Goal: Task Accomplishment & Management: Manage account settings

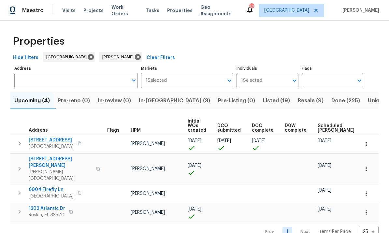
click at [81, 144] on icon "button" at bounding box center [80, 143] width 4 height 4
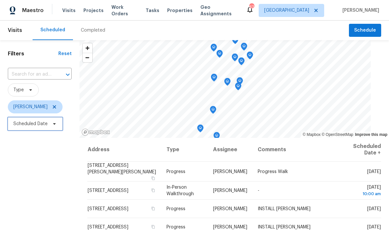
click at [36, 126] on span "Scheduled Date" at bounding box center [30, 124] width 34 height 7
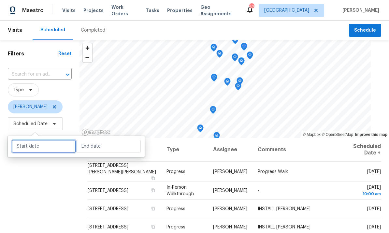
click at [40, 148] on input "text" at bounding box center [44, 146] width 64 height 13
select select "7"
select select "2025"
select select "8"
select select "2025"
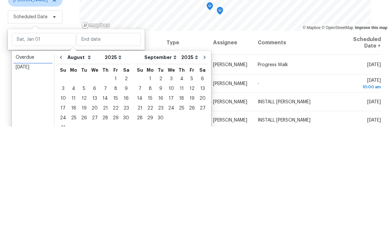
click at [37, 159] on link "Overdue" at bounding box center [32, 164] width 39 height 10
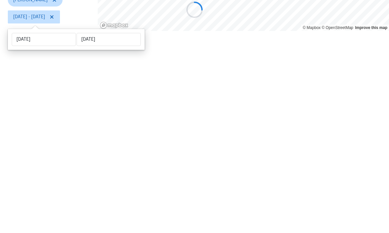
type input "Sat, Jul 19"
type input "Sun, Aug 17"
select select "6"
select select "7"
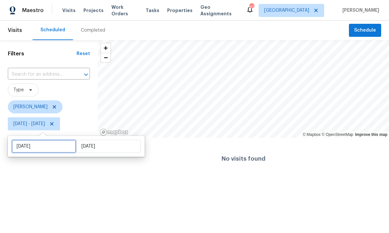
click at [42, 142] on input "Sat, Jul 19" at bounding box center [44, 146] width 64 height 13
select select "6"
select select "2025"
select select "7"
select select "2025"
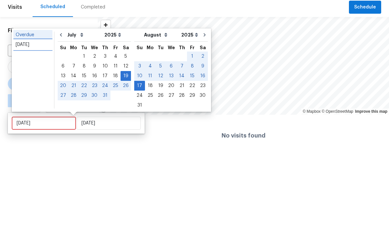
click at [33, 65] on div "Today" at bounding box center [33, 68] width 35 height 7
type input "Mon, Aug 18"
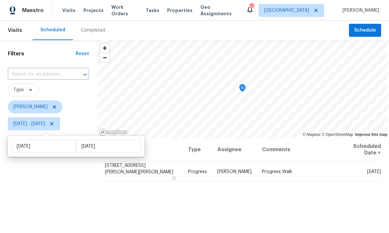
click at [0, 0] on icon at bounding box center [0, 0] width 0 height 0
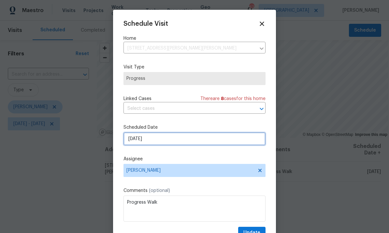
click at [174, 143] on input "8/18/2025" at bounding box center [195, 138] width 142 height 13
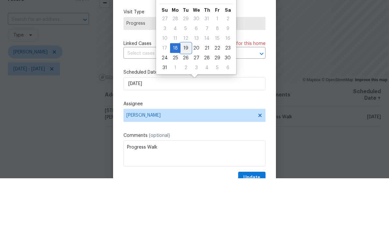
click at [184, 98] on div "19" at bounding box center [186, 102] width 10 height 9
type input "8/19/2025"
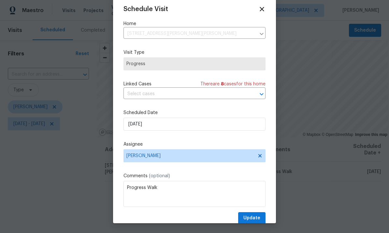
scroll to position [15, 0]
click at [257, 220] on span "Update" at bounding box center [251, 218] width 17 height 8
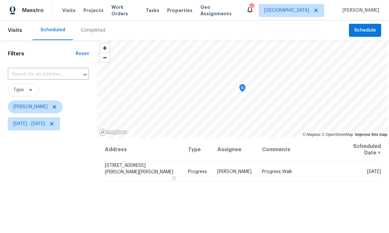
scroll to position [0, 0]
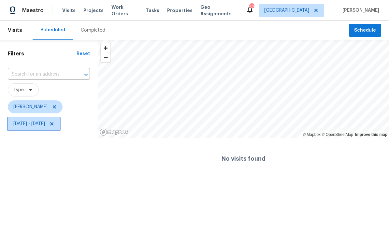
click at [54, 126] on icon at bounding box center [51, 123] width 5 height 5
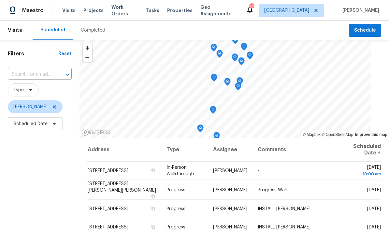
click at [53, 77] on input "text" at bounding box center [31, 74] width 46 height 10
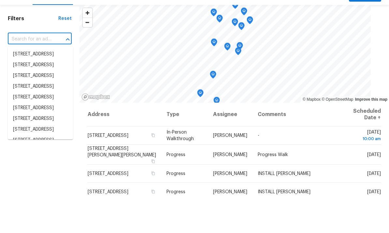
click at [40, 40] on div "Filters Reset ​ Type Paul Springer Scheduled Date" at bounding box center [40, 182] width 80 height 284
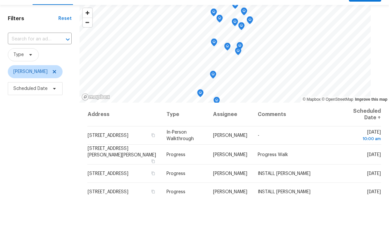
scroll to position [24, 0]
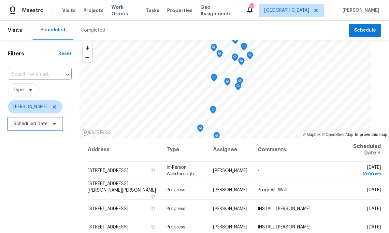
click at [36, 121] on span "Scheduled Date" at bounding box center [30, 124] width 34 height 7
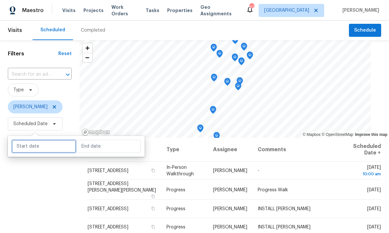
click at [39, 140] on input "text" at bounding box center [44, 146] width 64 height 13
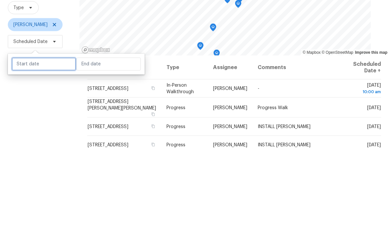
select select "7"
select select "2025"
select select "8"
select select "2025"
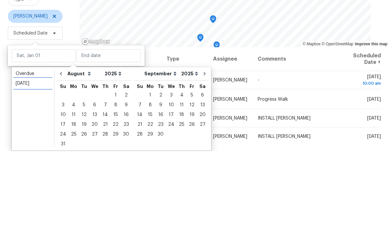
click at [35, 163] on div "Today" at bounding box center [33, 166] width 35 height 7
type input "Mon, Aug 18"
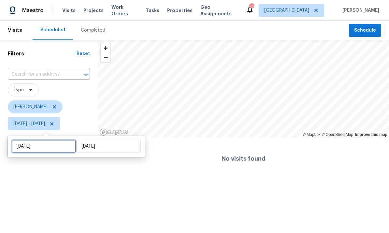
click at [49, 145] on input "Mon, Aug 18" at bounding box center [44, 146] width 64 height 13
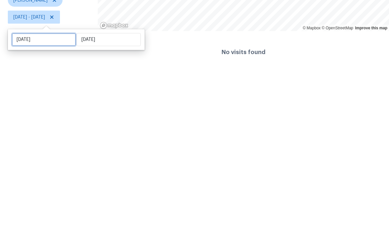
select select "7"
select select "2025"
select select "8"
select select "2025"
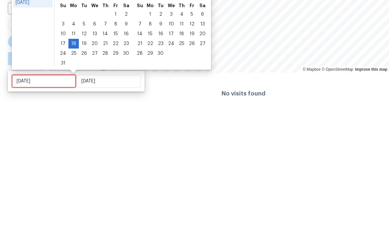
type input "[DATE]"
click at [83, 104] on div "19" at bounding box center [84, 108] width 10 height 9
type input "[DATE]"
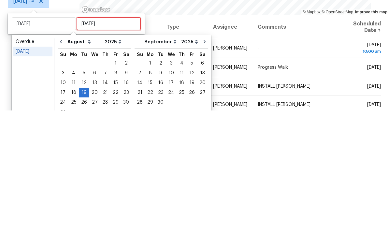
click at [101, 140] on input "Mon, Aug 18" at bounding box center [109, 146] width 64 height 13
click at [115, 140] on input "Mon, Aug 18" at bounding box center [109, 146] width 64 height 13
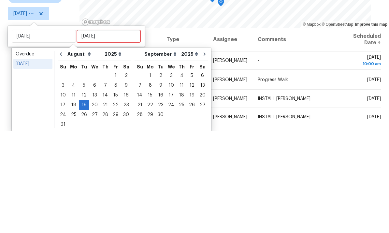
scroll to position [24, 0]
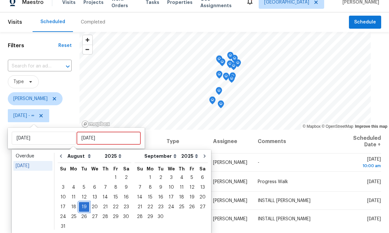
click at [83, 202] on div "19" at bounding box center [84, 206] width 10 height 9
type input "[DATE]"
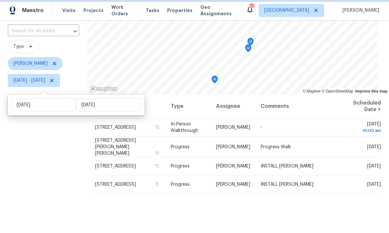
scroll to position [41, 0]
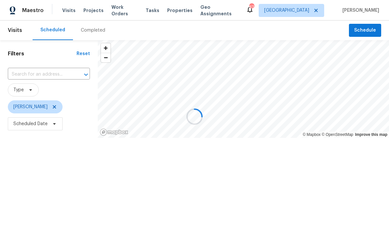
click at [49, 72] on div at bounding box center [194, 116] width 389 height 233
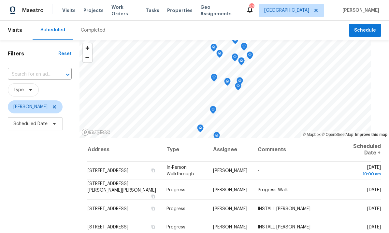
click at [35, 76] on input "text" at bounding box center [31, 74] width 46 height 10
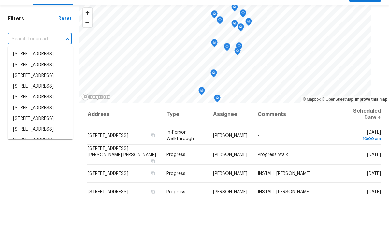
click at [35, 69] on input "text" at bounding box center [31, 74] width 46 height 10
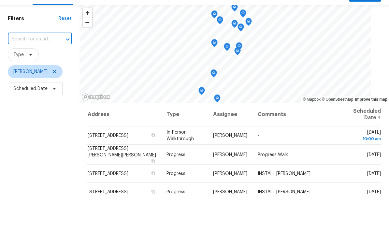
paste input "1011 Radison Ave Sun City Center FL 33573"
type input "1011 Radison Ave Sun City Center FL 33573"
click at [43, 84] on li "[STREET_ADDRESS]" at bounding box center [40, 89] width 65 height 11
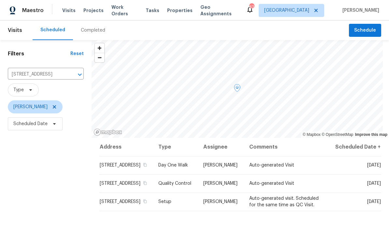
click at [0, 0] on icon at bounding box center [0, 0] width 0 height 0
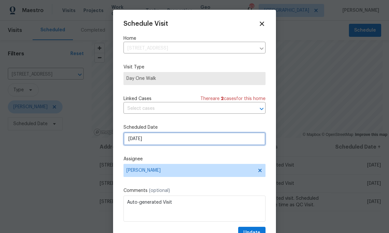
click at [196, 139] on input "8/22/2025" at bounding box center [195, 138] width 142 height 13
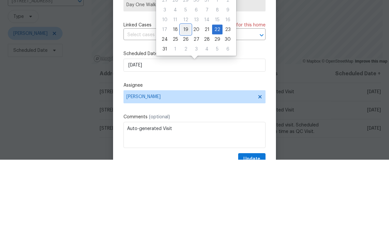
click at [185, 98] on div "19" at bounding box center [186, 102] width 10 height 9
type input "8/19/2025"
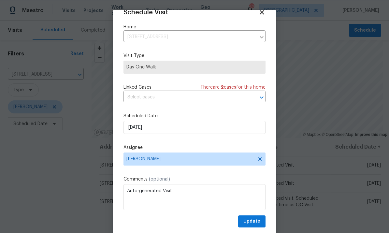
scroll to position [13, 0]
click at [255, 220] on span "Update" at bounding box center [251, 221] width 17 height 8
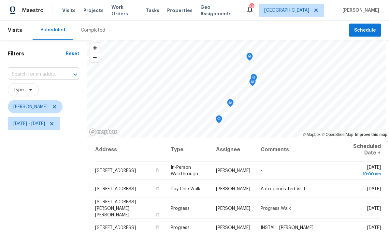
scroll to position [24, 0]
click at [0, 0] on span at bounding box center [0, 0] width 0 height 0
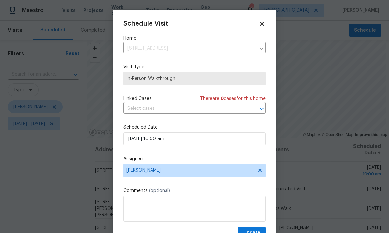
click at [263, 25] on icon at bounding box center [262, 24] width 4 height 4
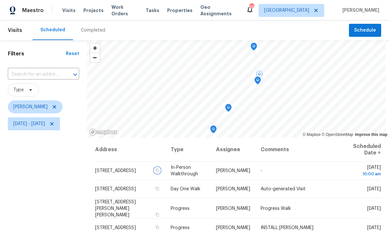
click at [159, 168] on icon "button" at bounding box center [157, 170] width 3 height 4
click at [166, 180] on td "[STREET_ADDRESS]" at bounding box center [130, 189] width 71 height 18
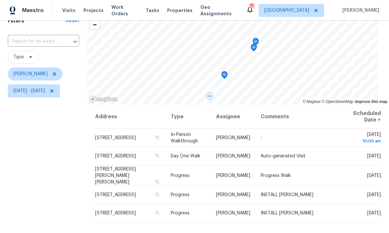
scroll to position [61, 0]
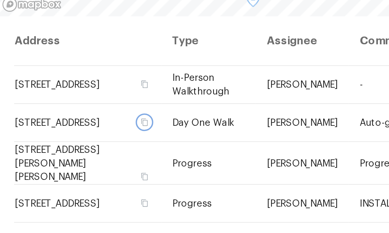
click at [155, 126] on icon "button" at bounding box center [157, 128] width 4 height 4
click at [156, 152] on icon "button" at bounding box center [157, 154] width 3 height 4
